Goal: Task Accomplishment & Management: Use online tool/utility

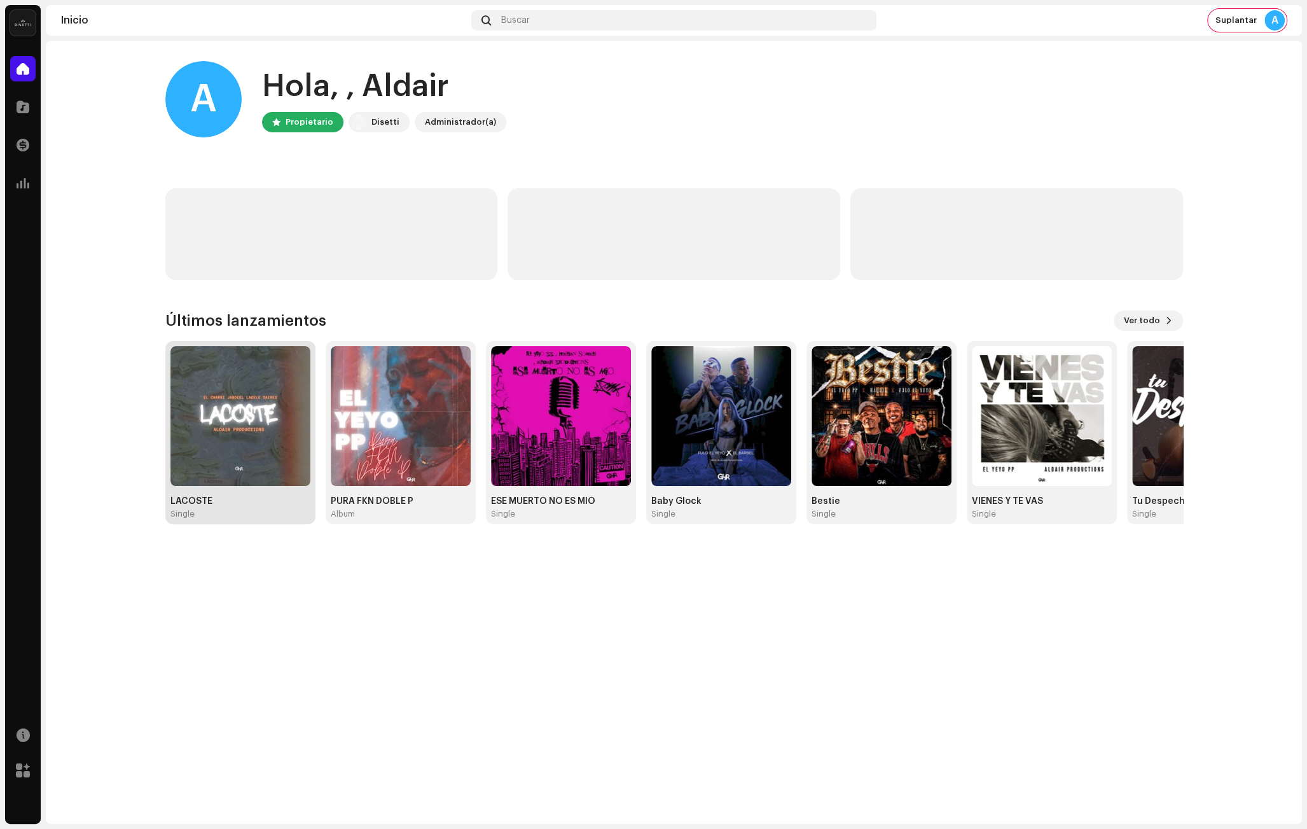
click at [231, 440] on img at bounding box center [240, 416] width 140 height 140
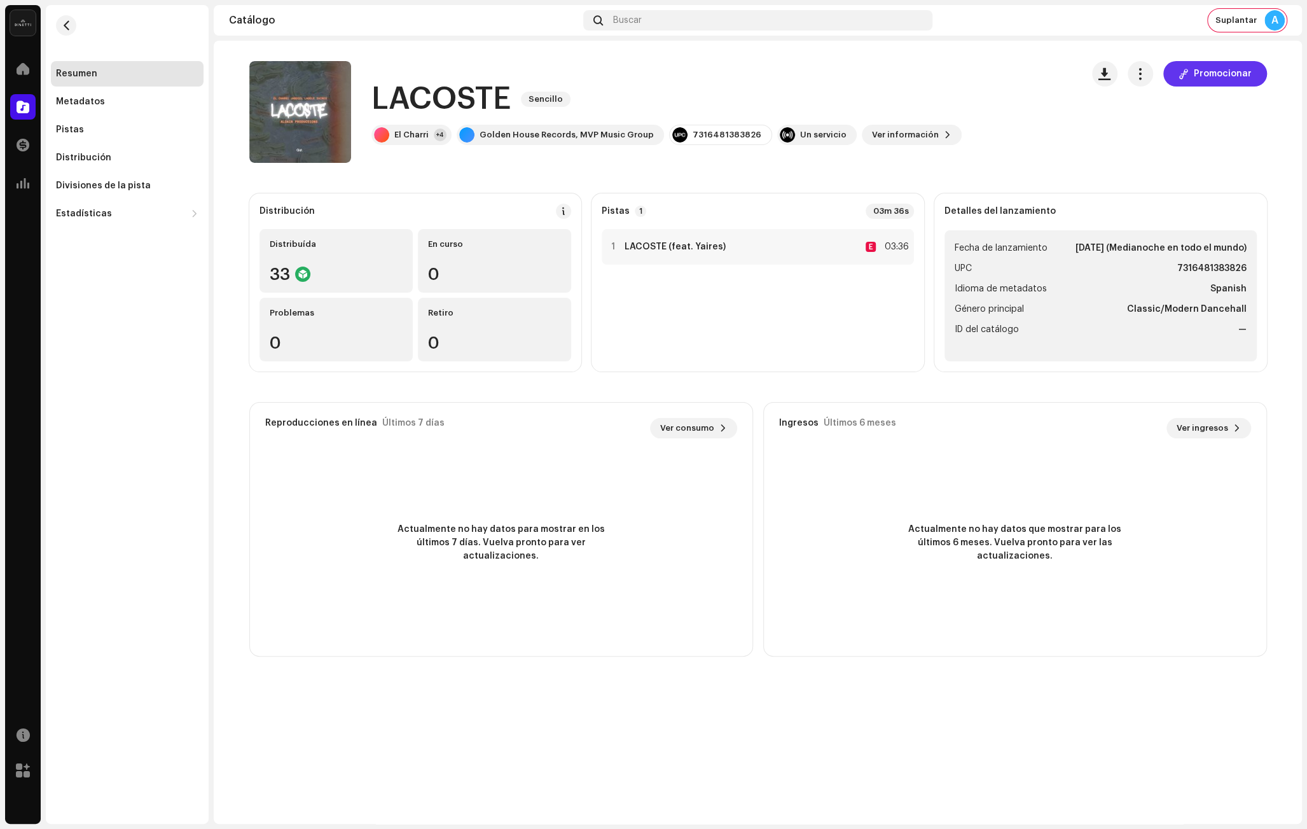
click at [1220, 72] on span "Promocionar" at bounding box center [1223, 73] width 58 height 25
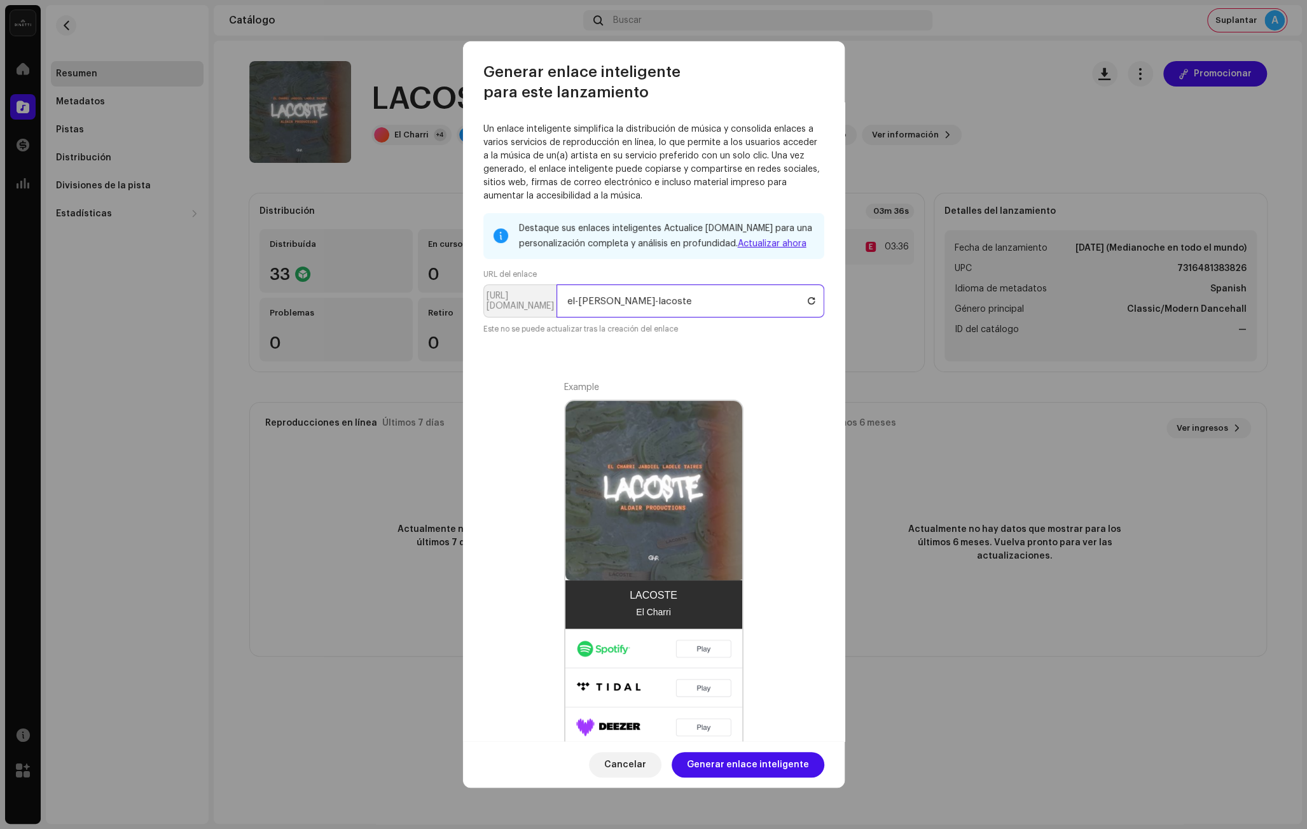
click at [686, 299] on input "el-charri-lacoste" at bounding box center [690, 300] width 268 height 33
drag, startPoint x: 608, startPoint y: 301, endPoint x: 521, endPoint y: 304, distance: 87.2
click at [522, 304] on p-inputgroup "https://ffm.to/ el-charri-lacoste" at bounding box center [653, 300] width 341 height 33
click at [633, 294] on input "lacoste" at bounding box center [690, 300] width 268 height 33
click at [626, 296] on input "lacoste" at bounding box center [690, 300] width 268 height 33
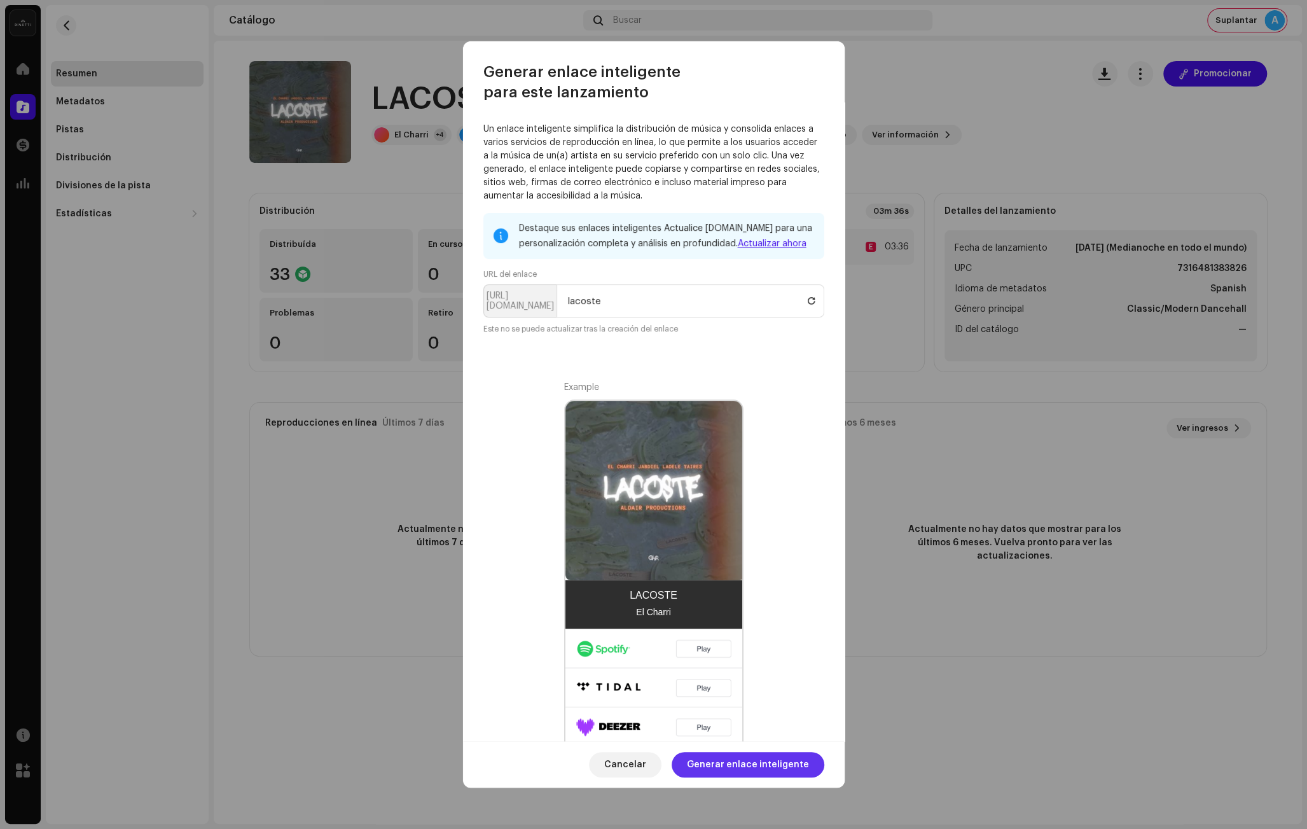
click at [745, 755] on span "Generar enlace inteligente" at bounding box center [748, 764] width 122 height 25
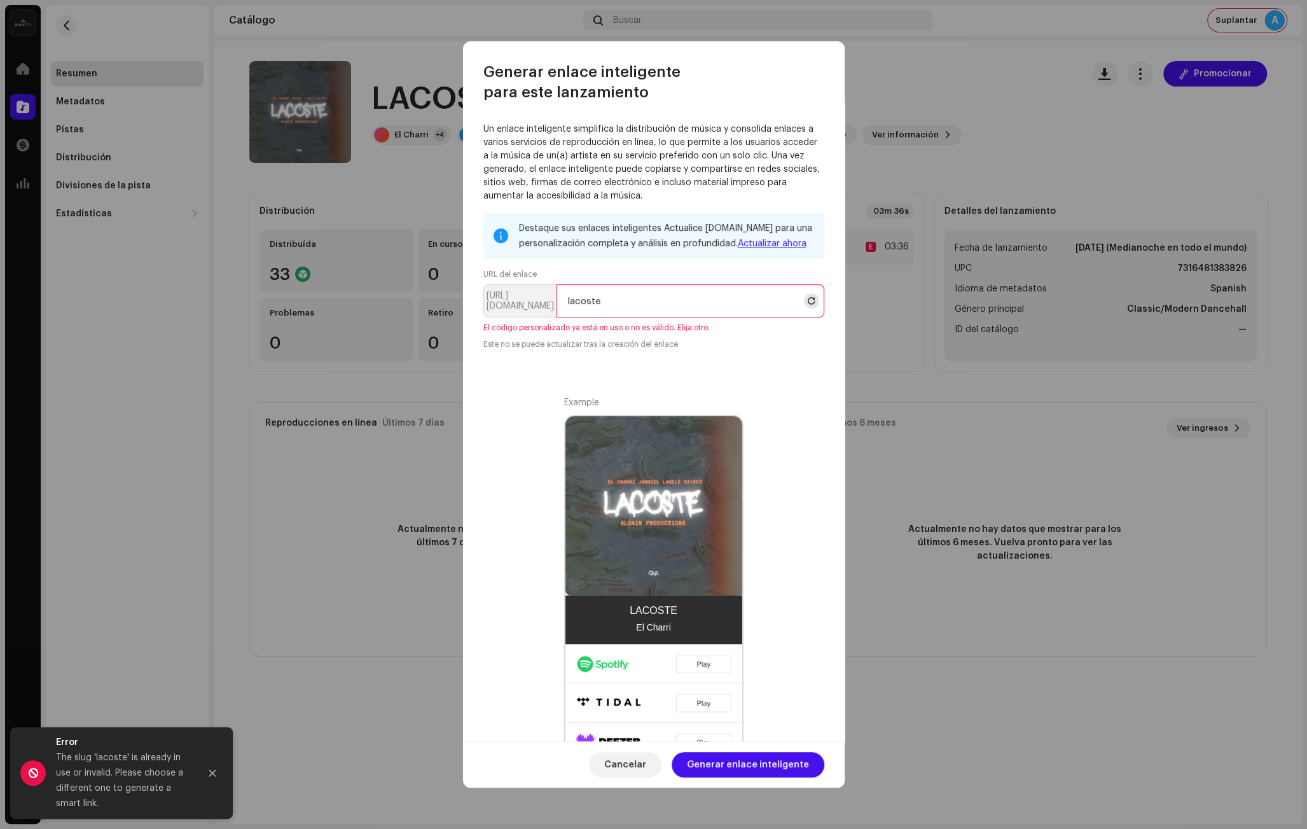
click at [812, 300] on button at bounding box center [811, 300] width 15 height 15
type input "el-charri-lacoste"
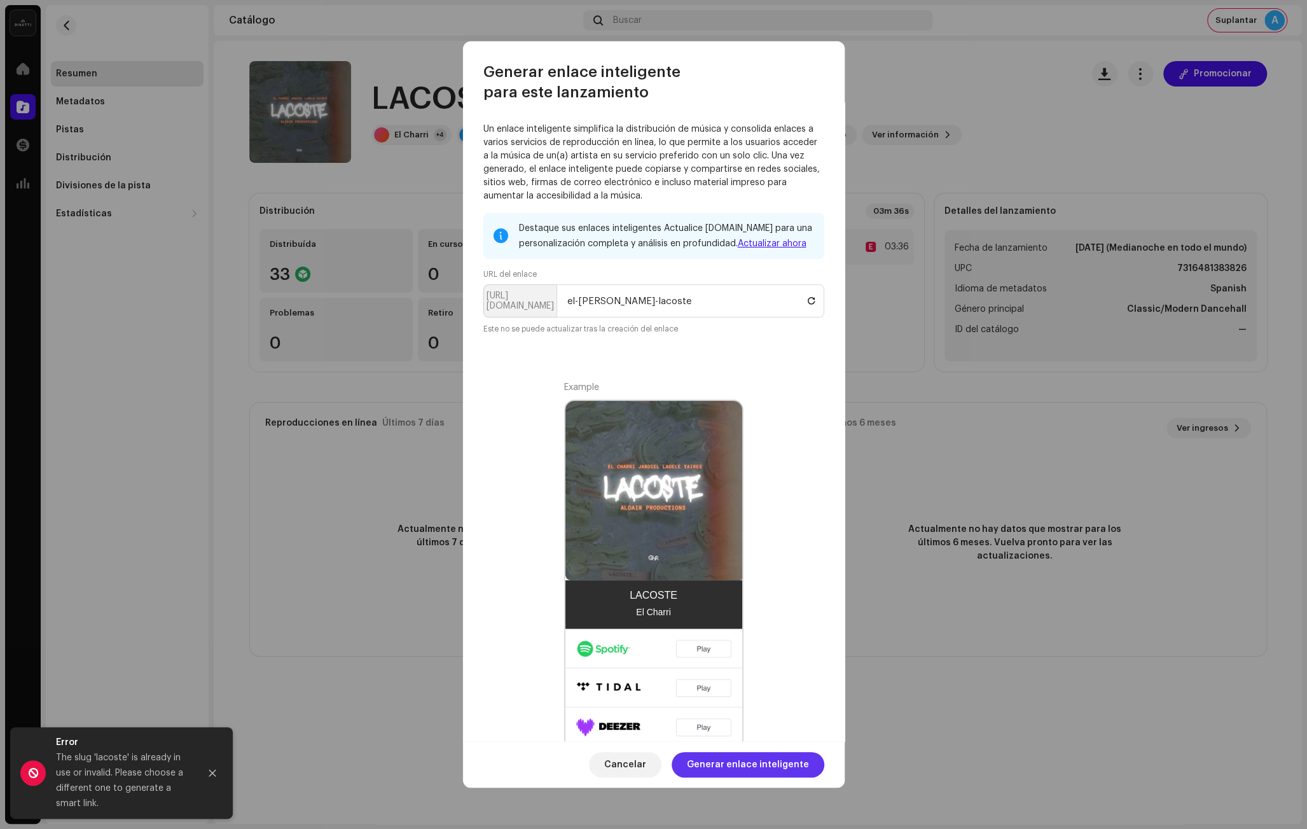
click at [762, 759] on span "Generar enlace inteligente" at bounding box center [748, 764] width 122 height 25
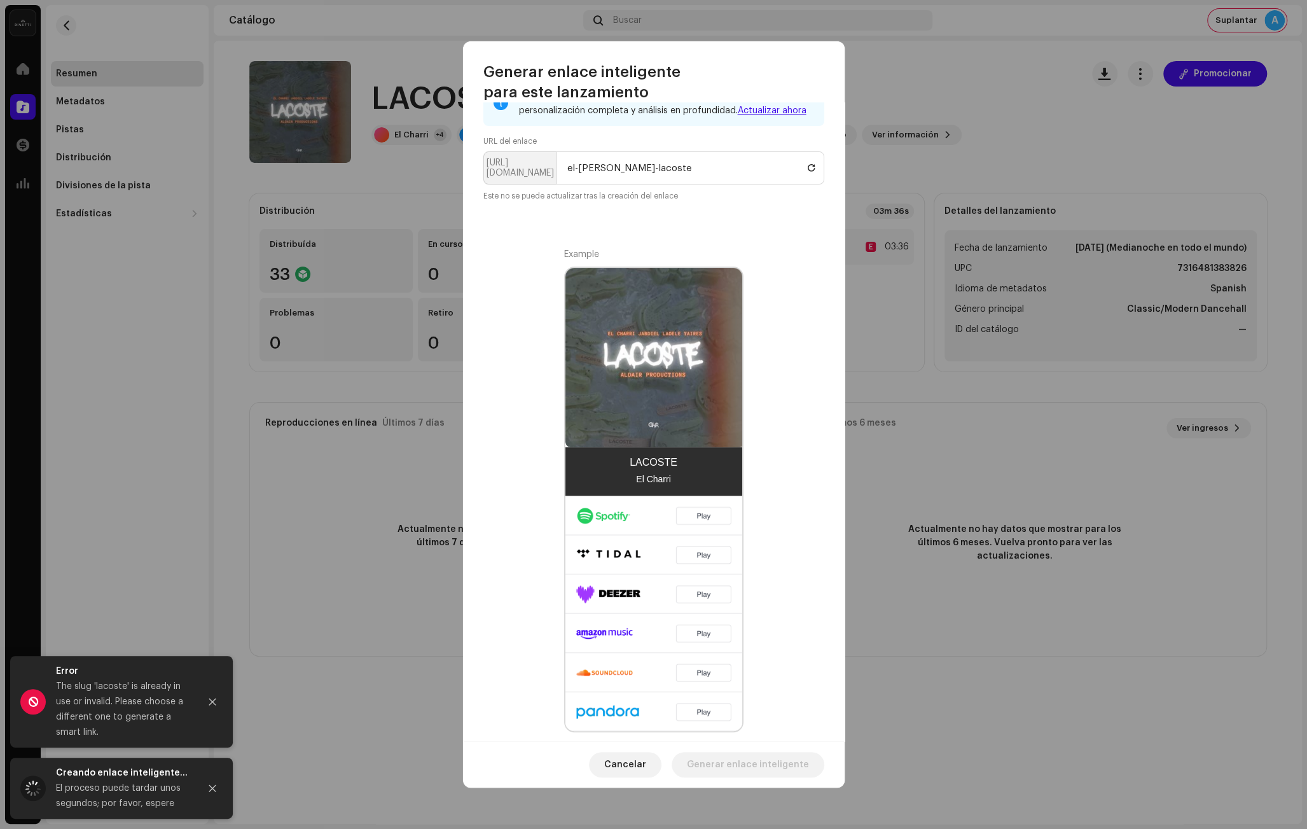
scroll to position [144, 0]
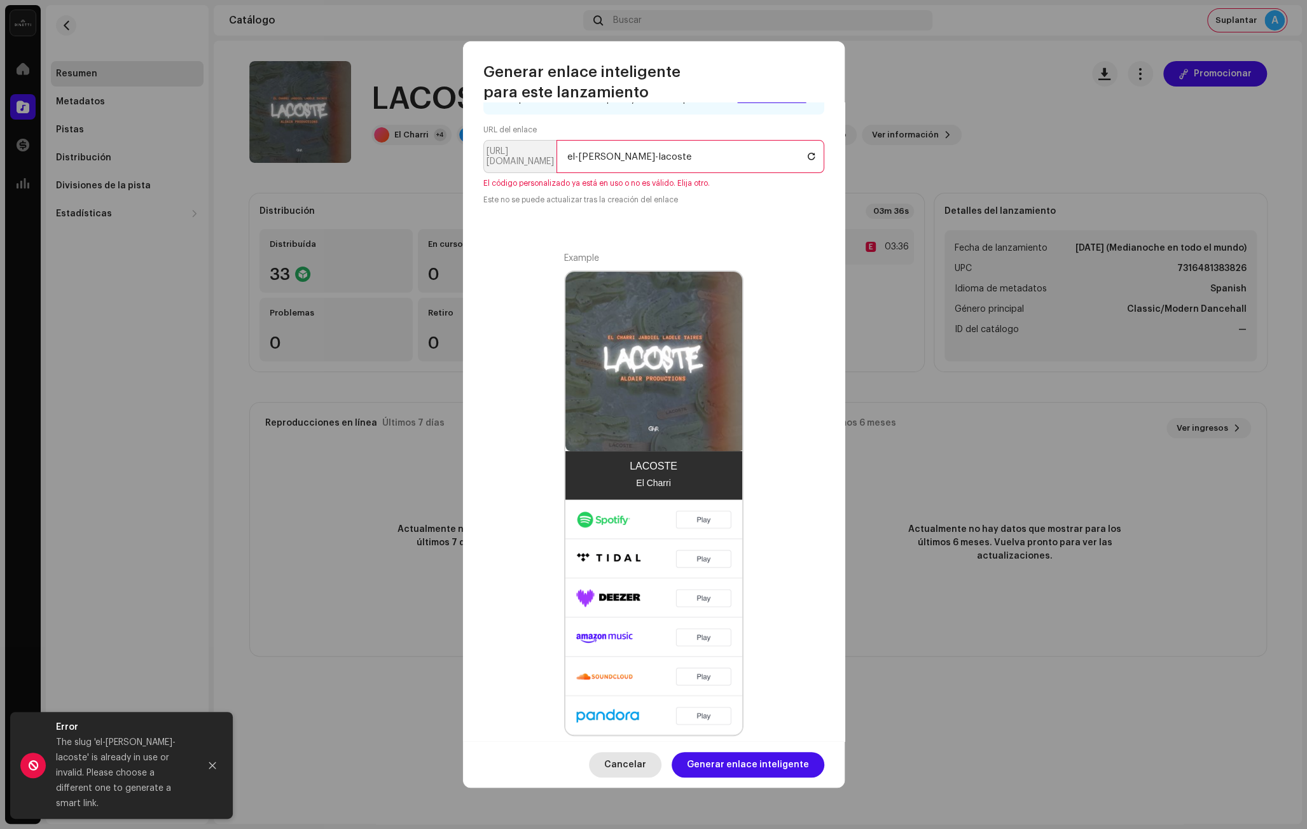
click at [613, 767] on button "Cancelar" at bounding box center [625, 764] width 72 height 25
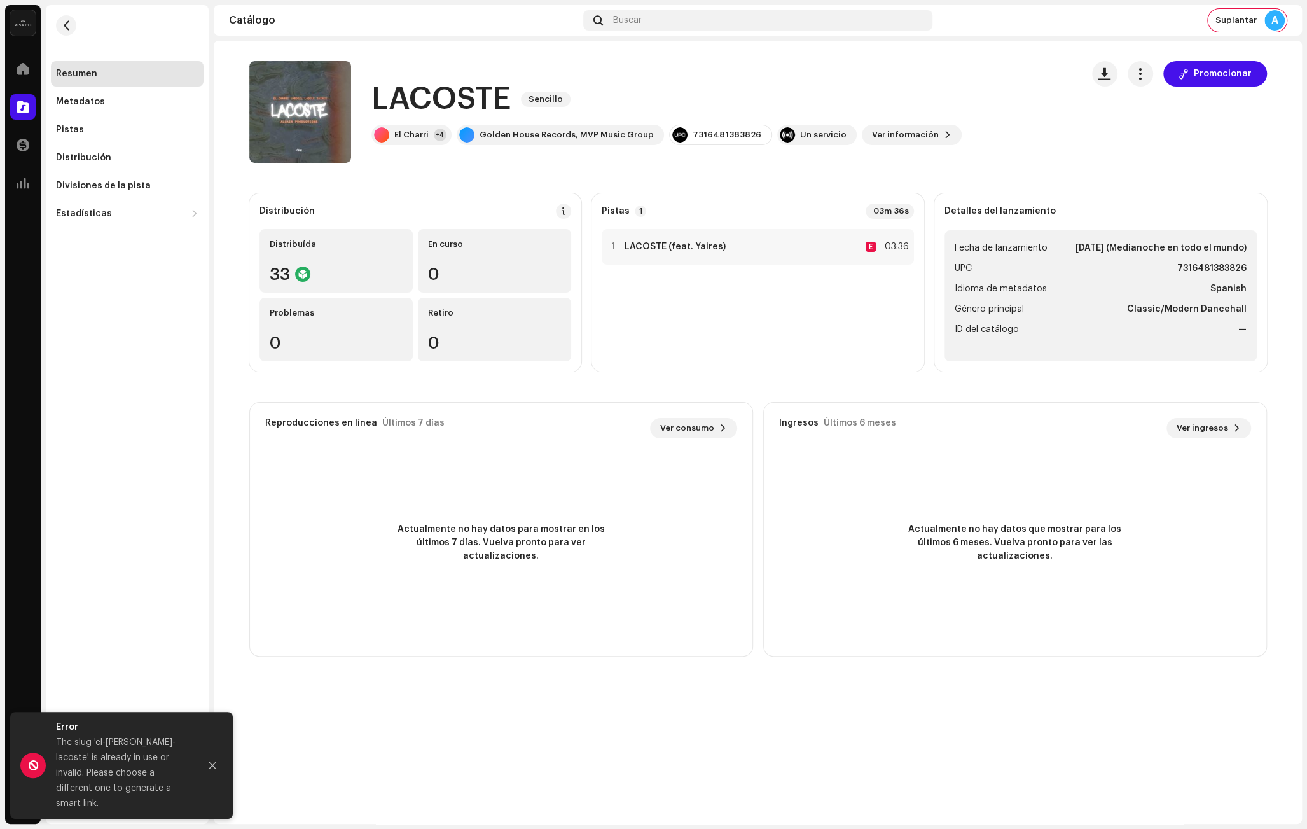
click at [383, 659] on catalog-releases-details-overview "LACOSTE Sencillo Promocionar LACOSTE Sencillo El Charri +4 Golden House Records…" at bounding box center [758, 359] width 1088 height 636
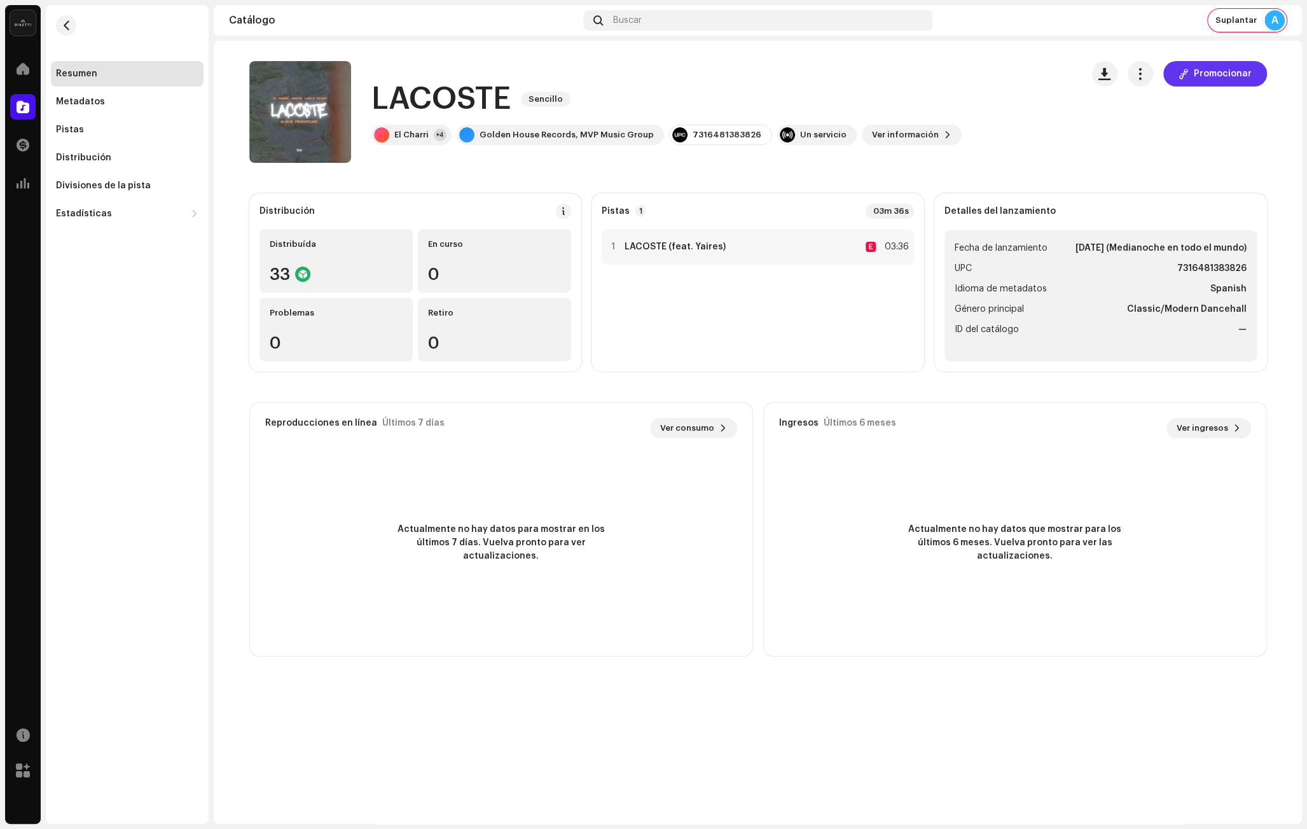
click at [1219, 76] on span "Promocionar" at bounding box center [1223, 73] width 58 height 25
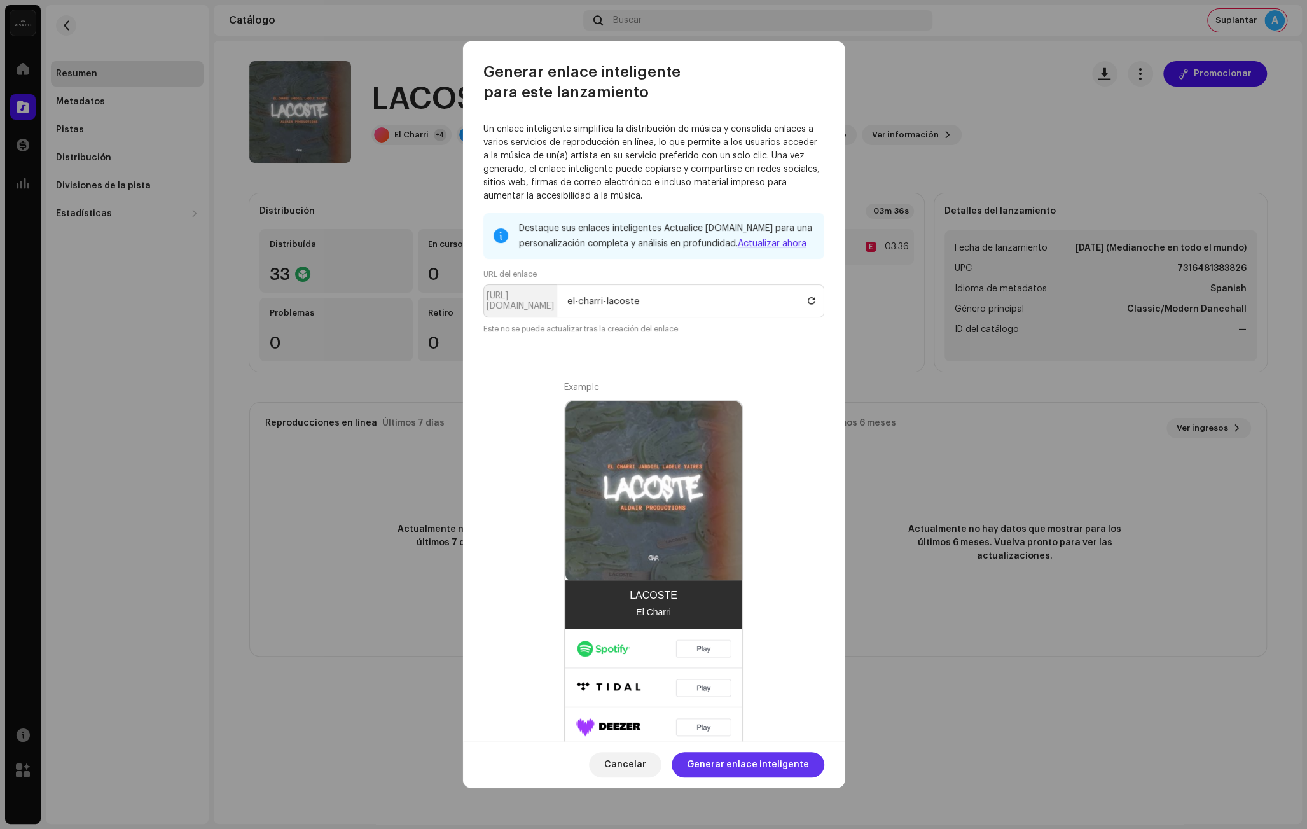
click at [707, 759] on span "Generar enlace inteligente" at bounding box center [748, 764] width 122 height 25
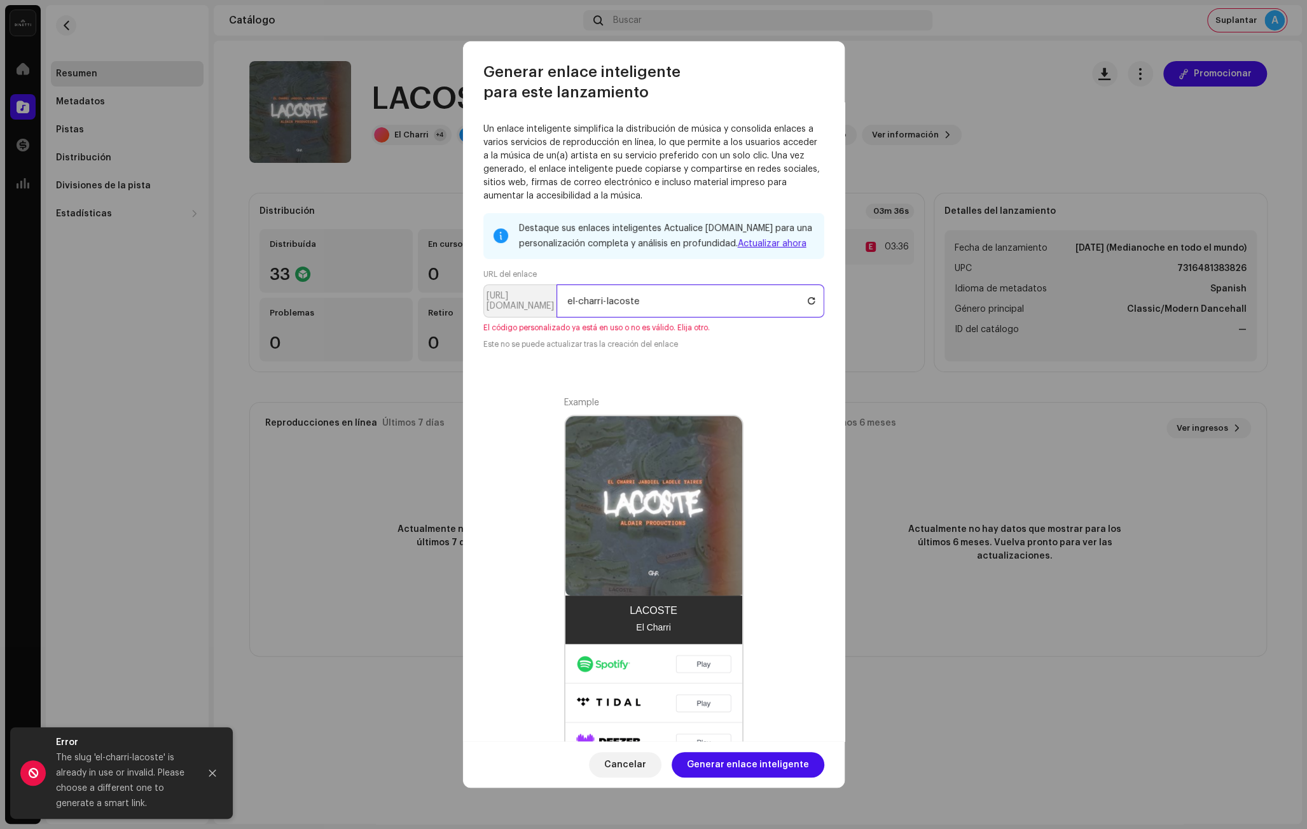
click at [606, 297] on input "el-charri-lacoste" at bounding box center [690, 300] width 268 height 33
type input "el-charri-by-[PERSON_NAME]"
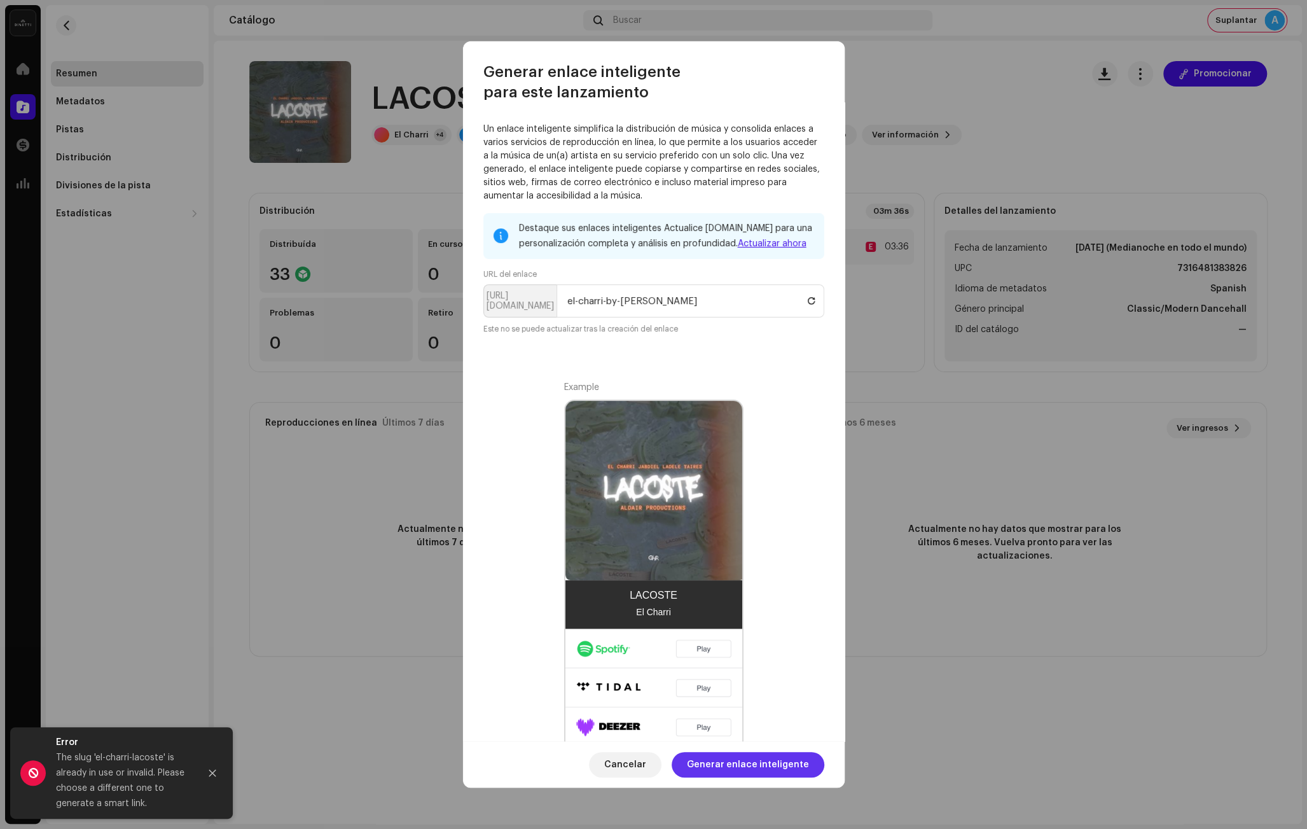
click at [726, 767] on span "Generar enlace inteligente" at bounding box center [748, 764] width 122 height 25
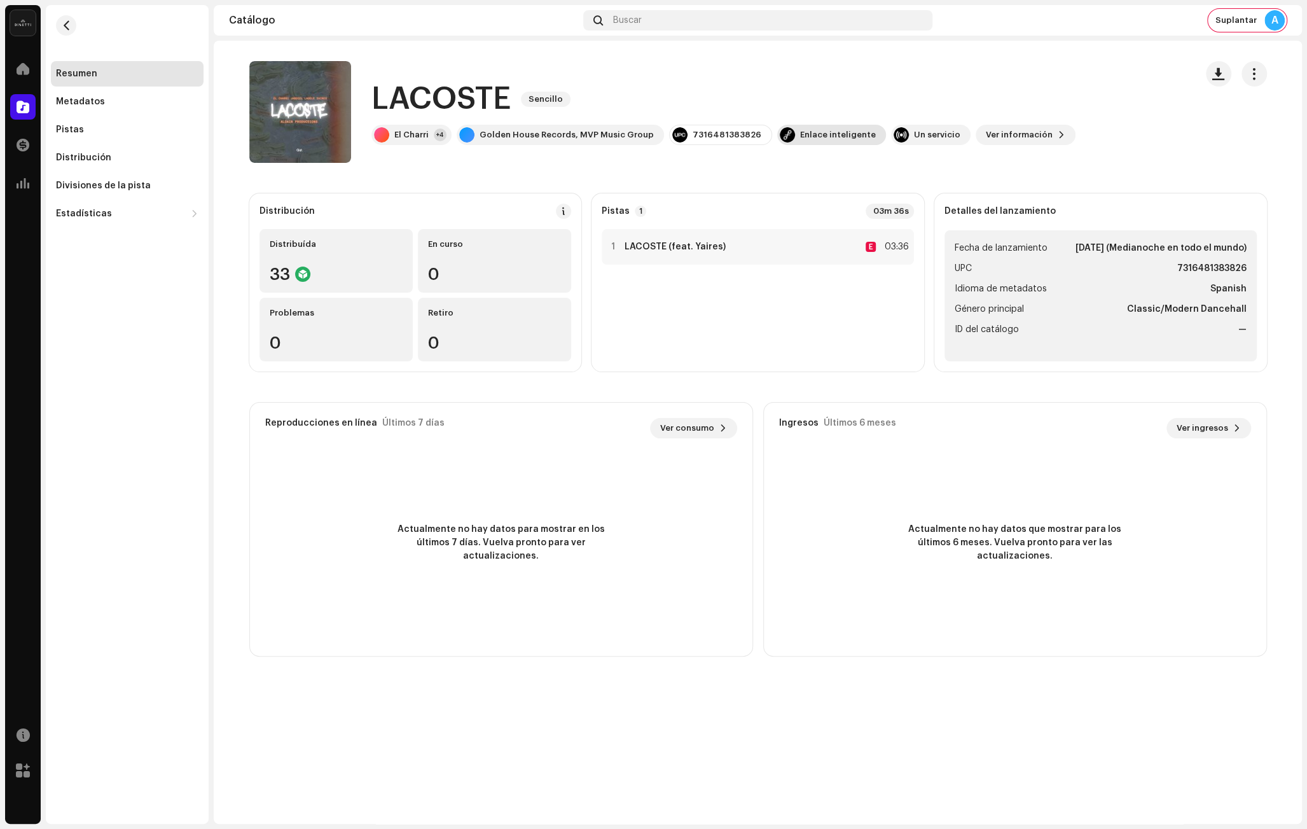
click at [800, 135] on div "Enlace inteligente" at bounding box center [838, 135] width 76 height 10
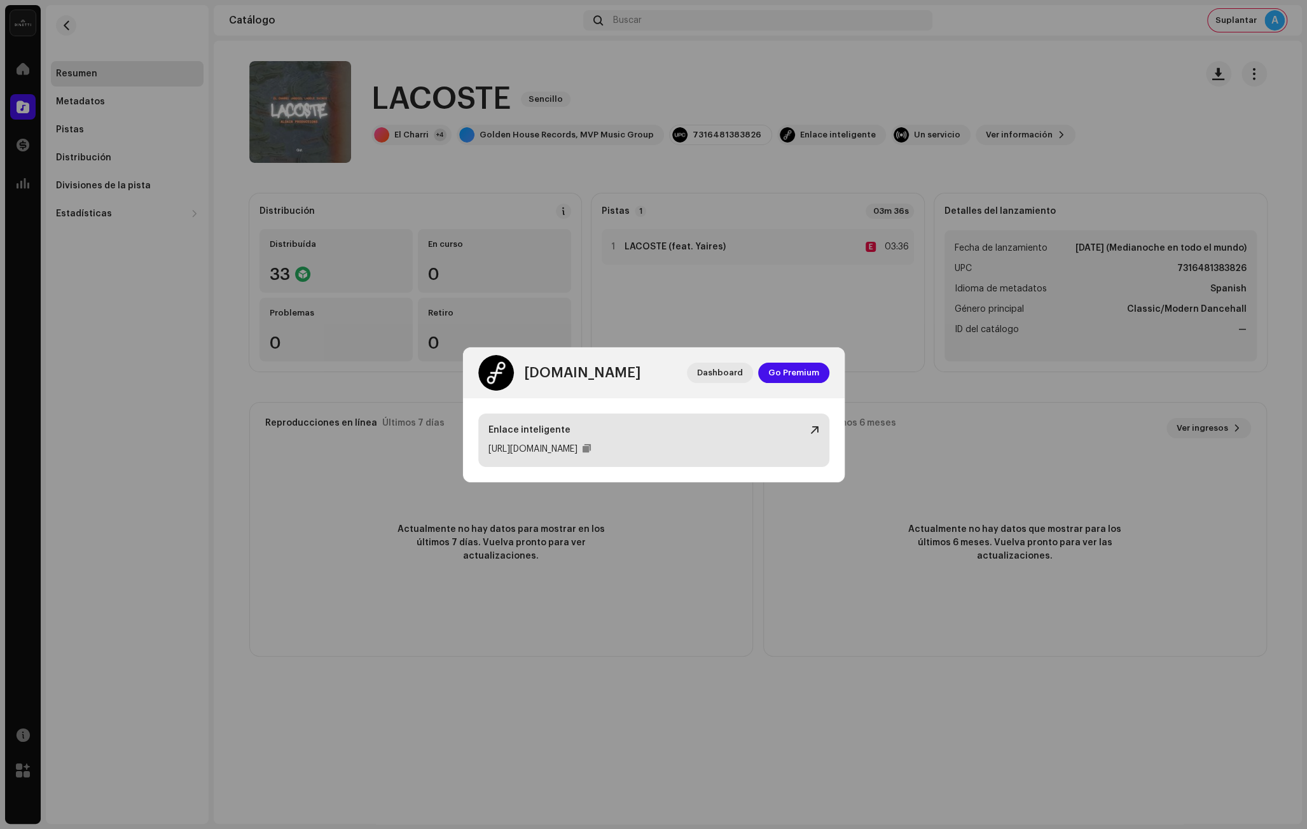
click at [808, 424] on div "Enlace inteligente" at bounding box center [653, 430] width 331 height 13
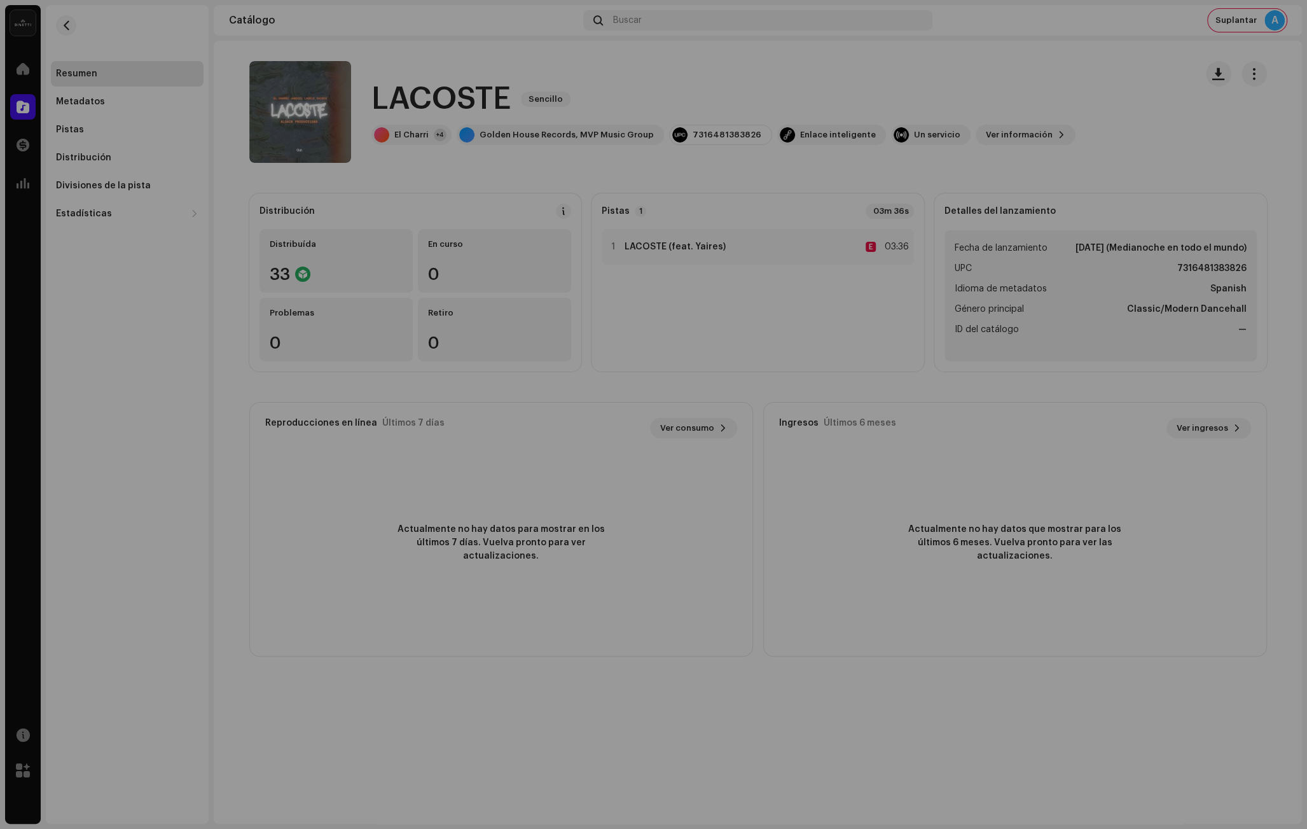
drag, startPoint x: 581, startPoint y: 183, endPoint x: 1139, endPoint y: 170, distance: 558.5
click at [586, 182] on div "[DOMAIN_NAME] Dashboard Go Premium Enlace inteligente [URL][DOMAIN_NAME]" at bounding box center [653, 414] width 1307 height 829
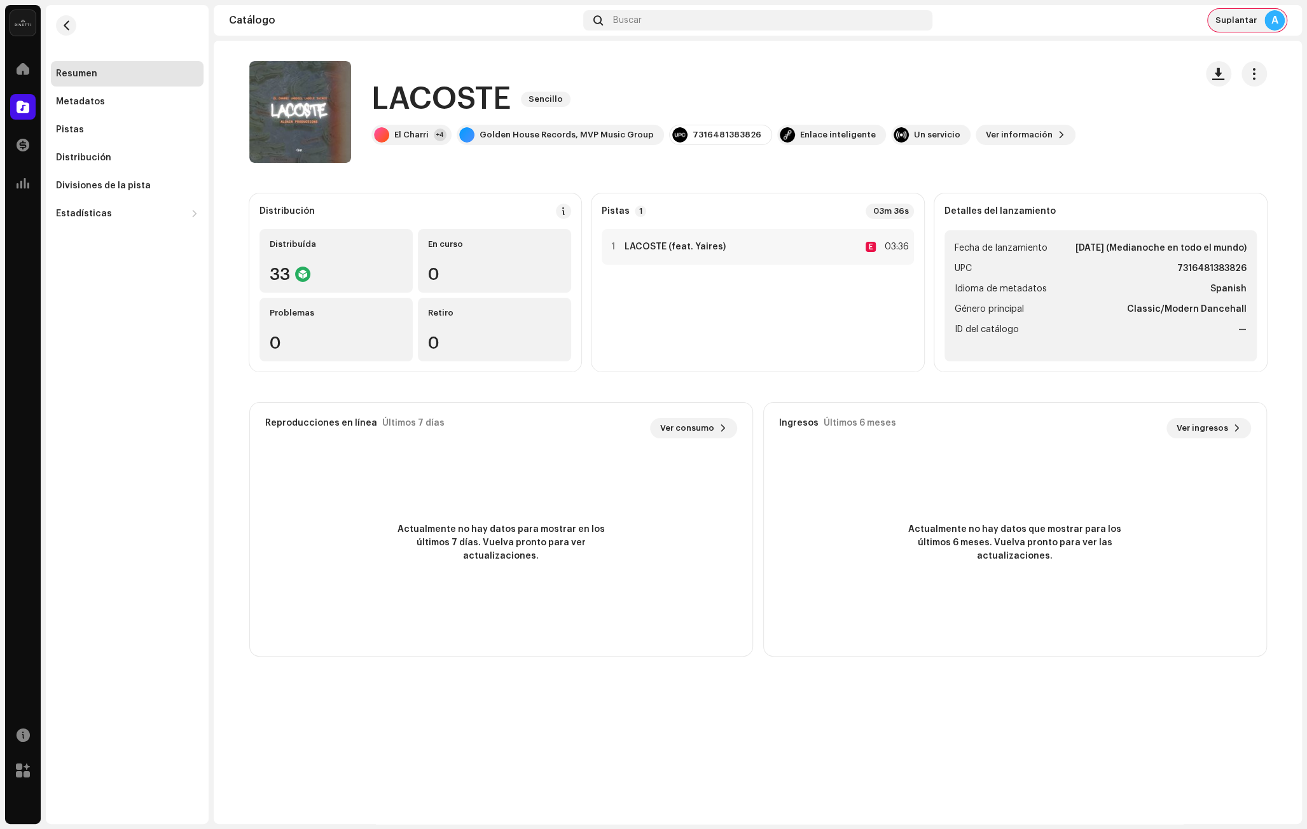
click at [1243, 27] on div "Suplantar A" at bounding box center [1247, 20] width 79 height 23
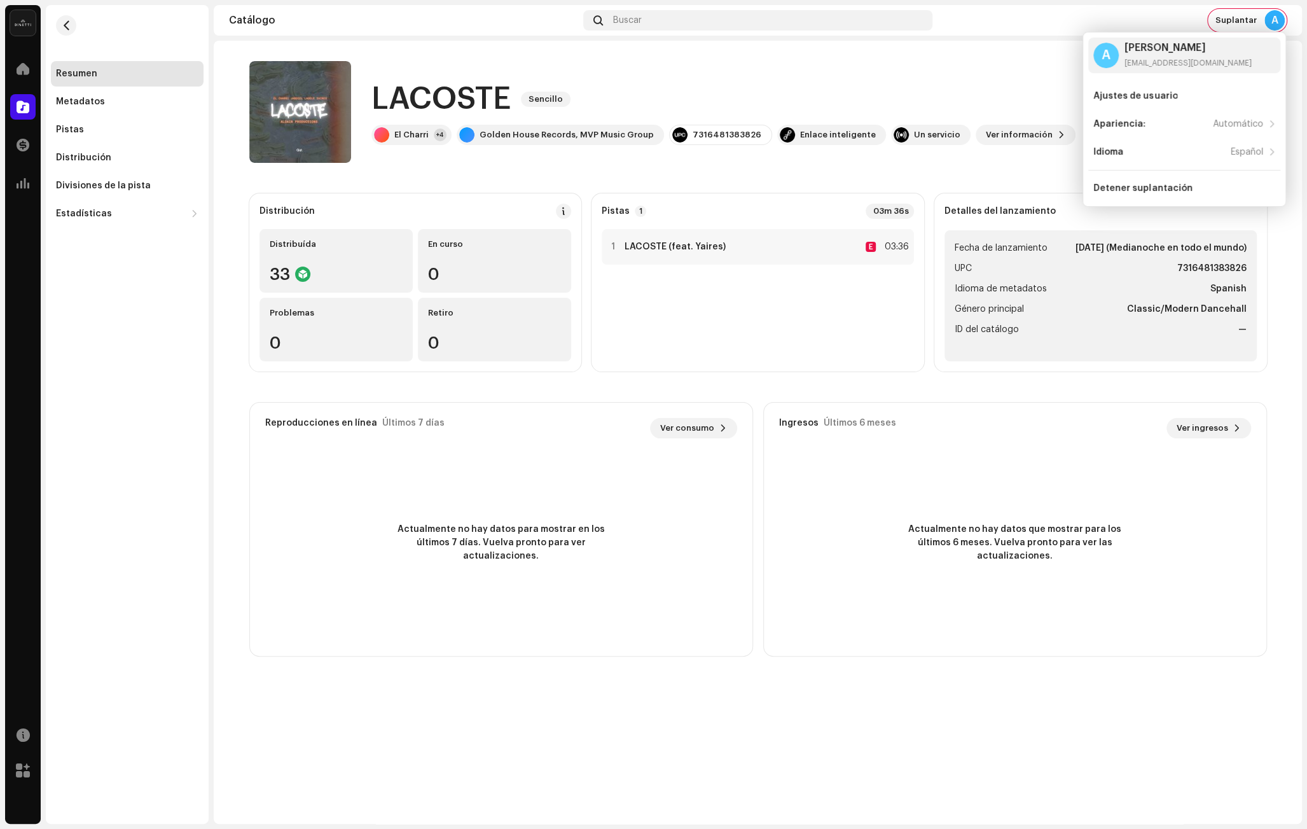
click at [1161, 173] on div "Ajustes de usuario Apariencia: Automático Idioma Español Detener suplantación" at bounding box center [1184, 142] width 192 height 118
click at [1162, 181] on div "Detener suplantación" at bounding box center [1184, 188] width 192 height 25
